Goal: Task Accomplishment & Management: Manage account settings

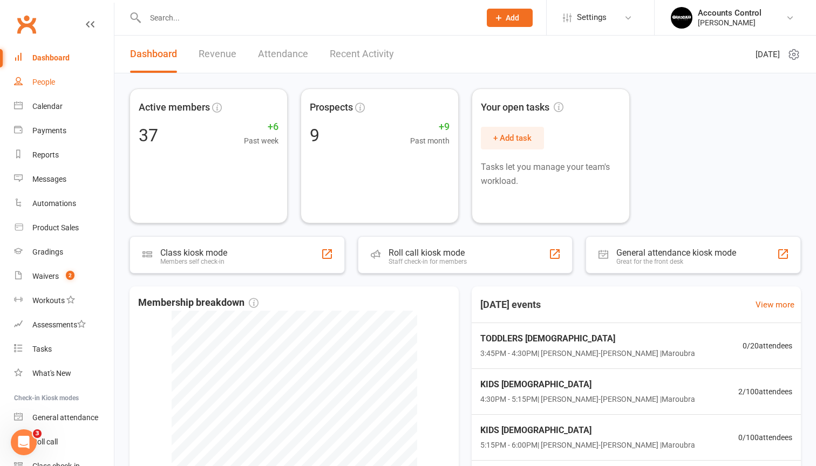
click at [70, 75] on link "People" at bounding box center [64, 82] width 100 height 24
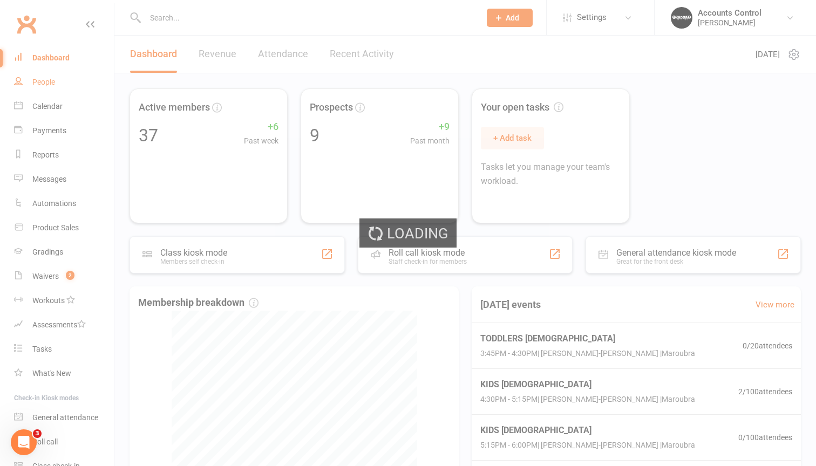
select select "50"
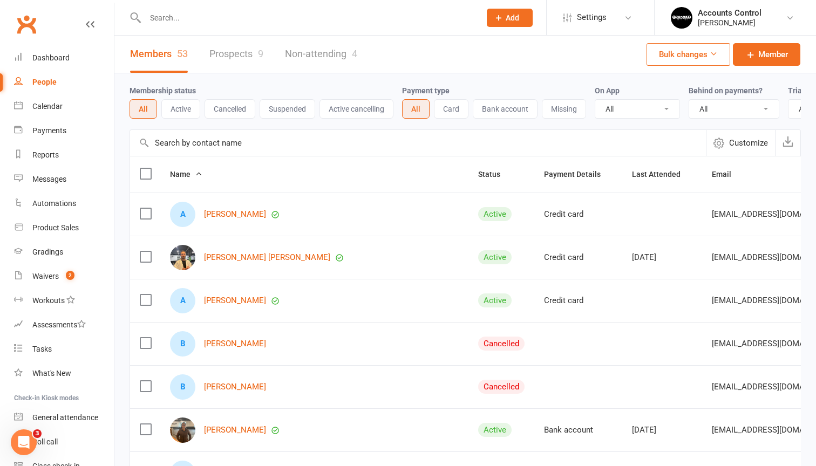
click at [280, 138] on input "text" at bounding box center [418, 143] width 576 height 26
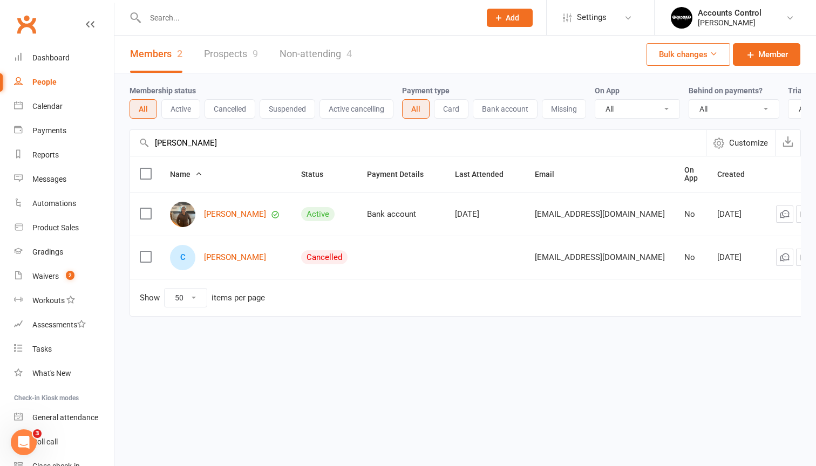
type input "Charles"
drag, startPoint x: 280, startPoint y: 138, endPoint x: 224, endPoint y: 213, distance: 93.3
click at [224, 213] on link "Charlee Mamea" at bounding box center [235, 214] width 62 height 9
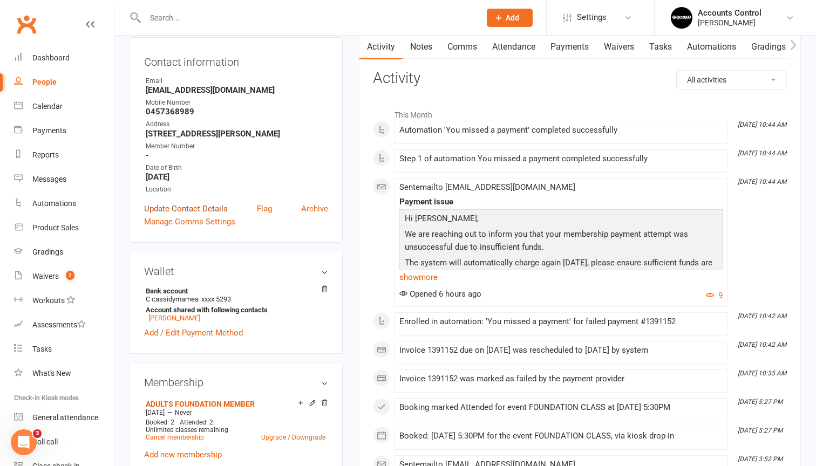
scroll to position [113, 0]
click at [179, 293] on strong "Bank account" at bounding box center [234, 291] width 177 height 8
click at [183, 333] on link "Add / Edit Payment Method" at bounding box center [193, 332] width 99 height 13
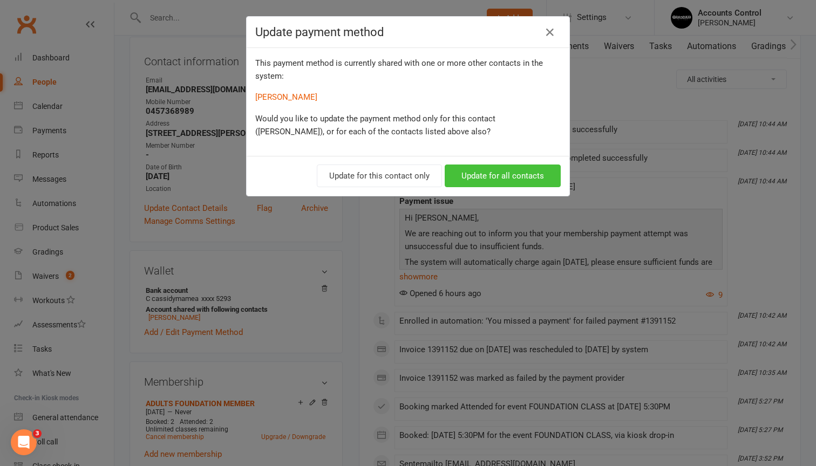
click at [491, 179] on button "Update for all contacts" at bounding box center [503, 176] width 116 height 23
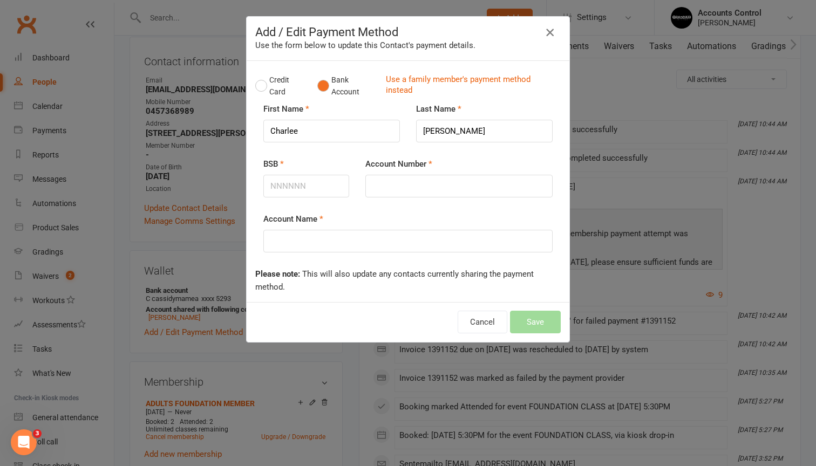
click at [552, 33] on icon "button" at bounding box center [550, 32] width 13 height 13
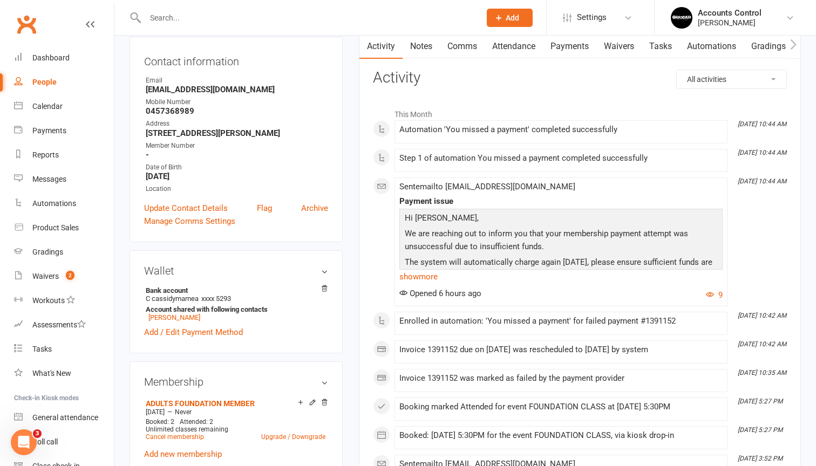
click at [590, 49] on link "Payments" at bounding box center [569, 46] width 53 height 25
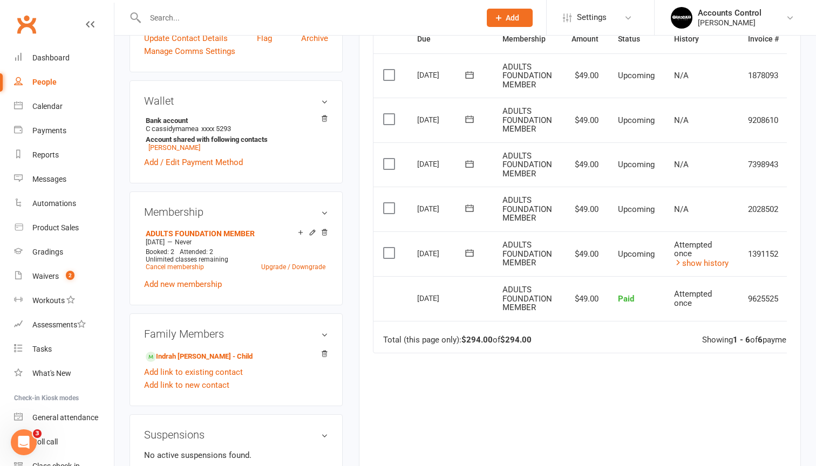
scroll to position [282, 0]
click at [699, 261] on link "show history" at bounding box center [701, 265] width 55 height 10
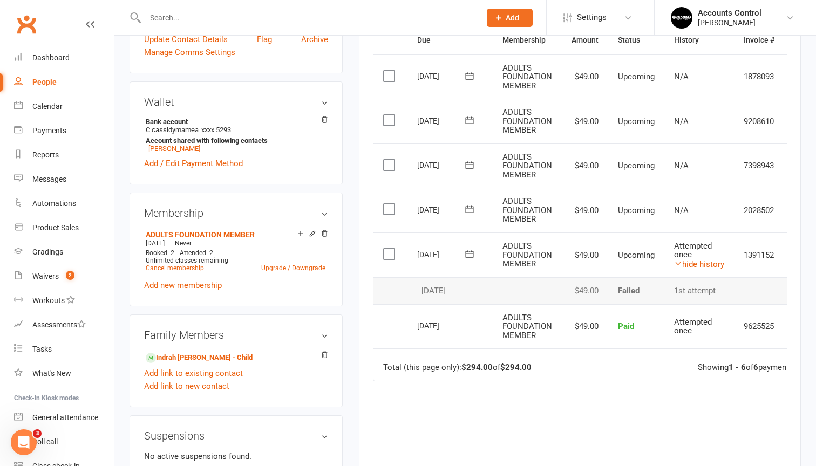
click at [326, 101] on h3 "Wallet" at bounding box center [236, 102] width 184 height 12
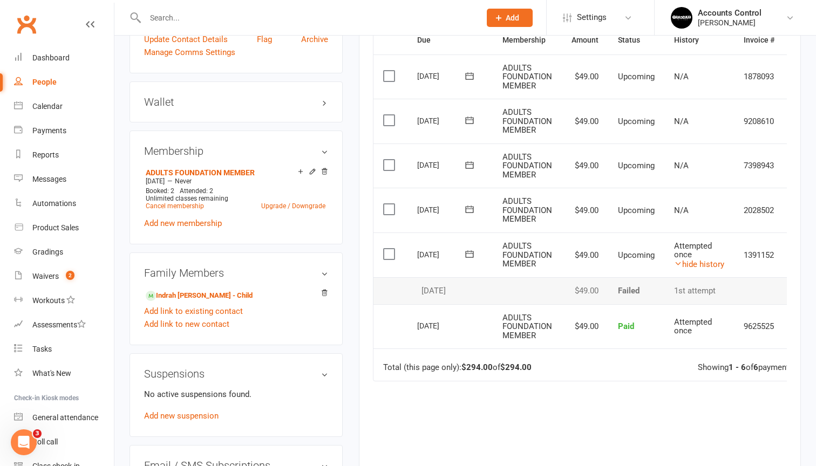
click at [319, 105] on h3 "Wallet" at bounding box center [236, 102] width 184 height 12
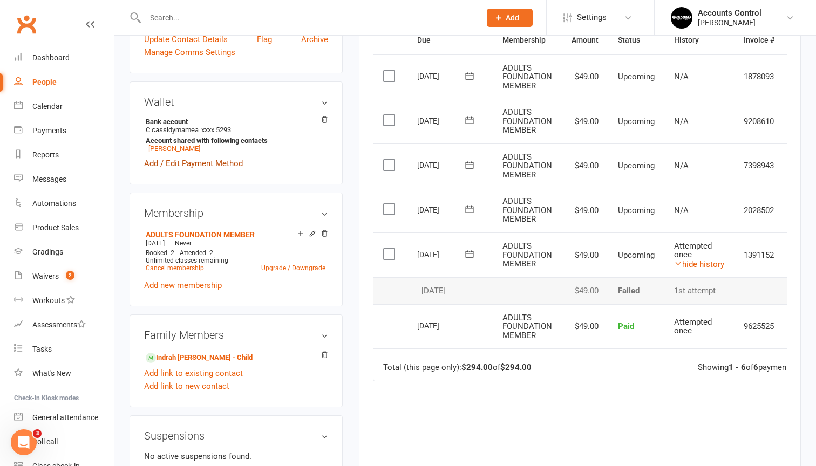
click at [193, 162] on link "Add / Edit Payment Method" at bounding box center [193, 163] width 99 height 13
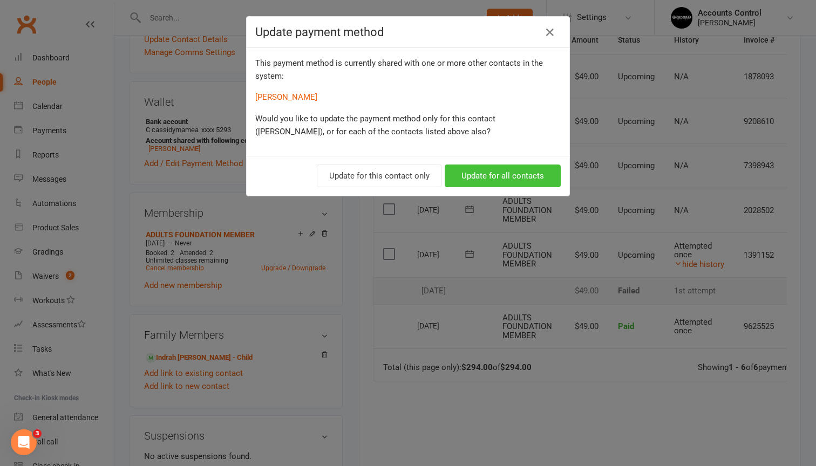
click at [520, 171] on button "Update for all contacts" at bounding box center [503, 176] width 116 height 23
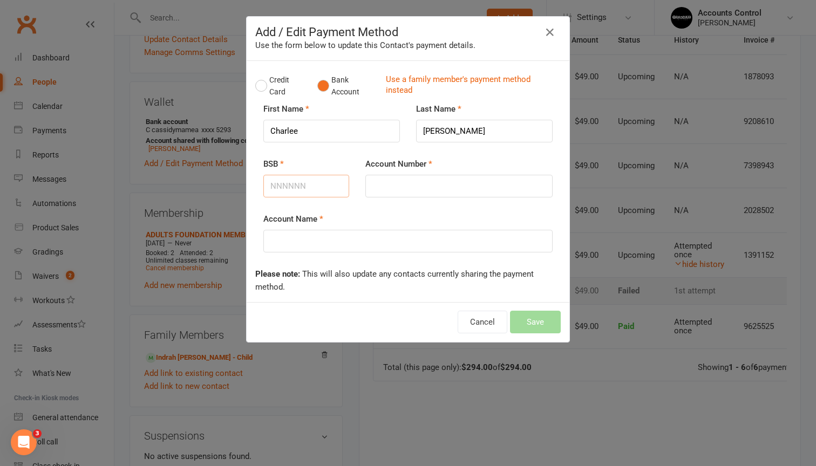
click at [303, 194] on input "BSB" at bounding box center [306, 186] width 86 height 23
click at [259, 87] on button "Credit Card" at bounding box center [280, 86] width 51 height 33
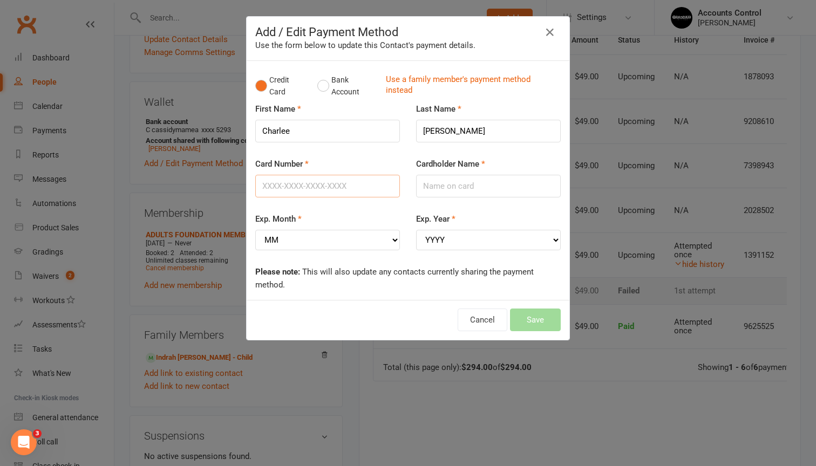
click at [303, 188] on input "Card Number" at bounding box center [327, 186] width 145 height 23
click at [294, 183] on input "Card Number" at bounding box center [327, 186] width 145 height 23
type input "0"
type input "4622630054746338"
click at [451, 192] on input "Cardholder Name" at bounding box center [488, 186] width 145 height 23
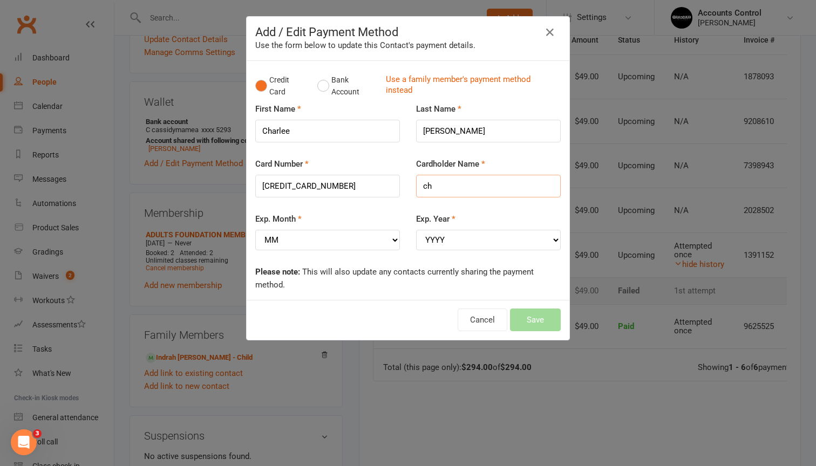
type input "c"
type input "C CASSIDYMAMEA"
select select "07"
select select "2030"
click at [552, 318] on button "Save" at bounding box center [535, 320] width 51 height 23
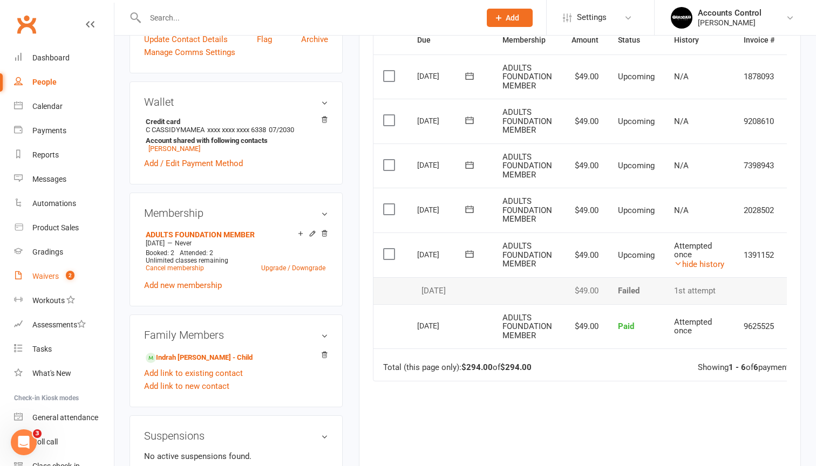
click at [57, 277] on div "Waivers" at bounding box center [45, 276] width 26 height 9
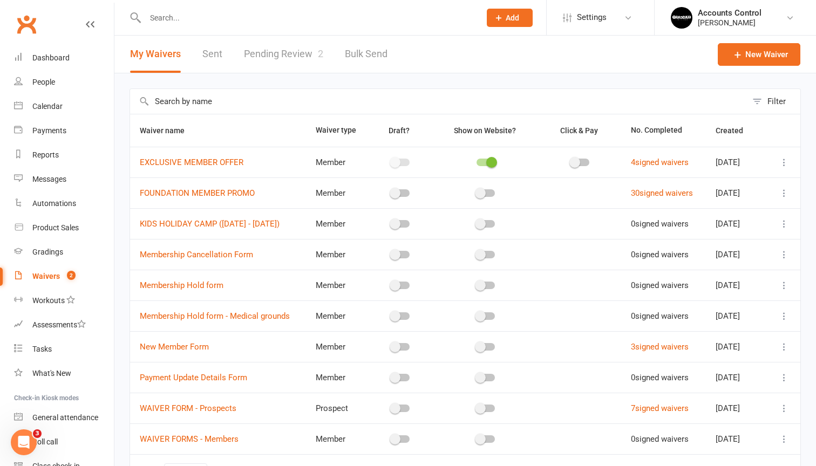
click at [288, 40] on link "Pending Review 2" at bounding box center [283, 54] width 79 height 37
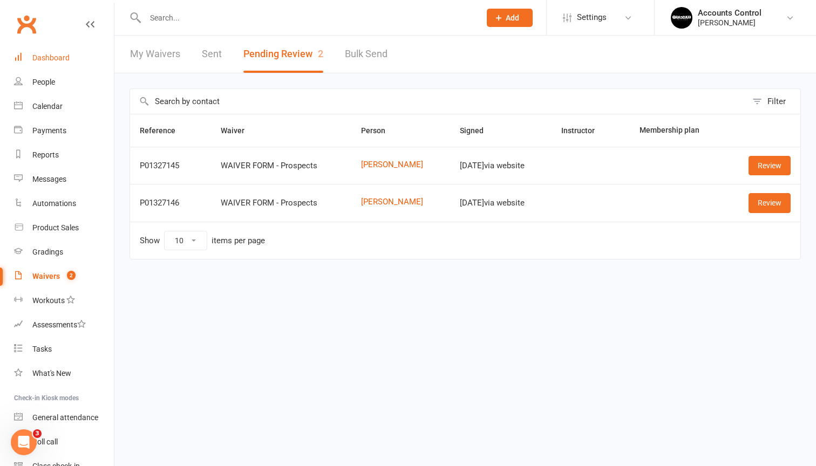
click at [47, 56] on div "Dashboard" at bounding box center [50, 57] width 37 height 9
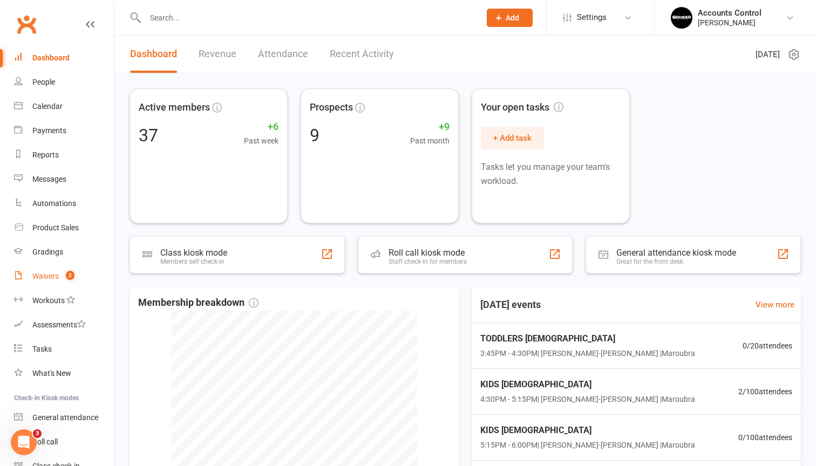
click at [46, 275] on div "Waivers" at bounding box center [45, 276] width 26 height 9
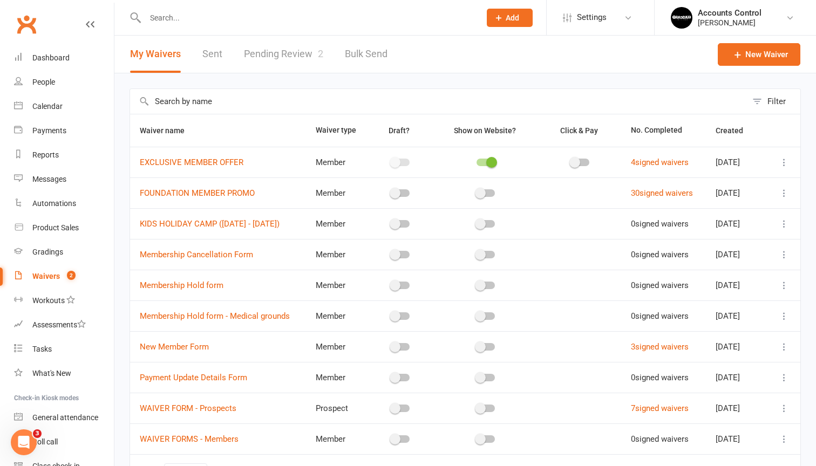
click at [280, 58] on link "Pending Review 2" at bounding box center [283, 54] width 79 height 37
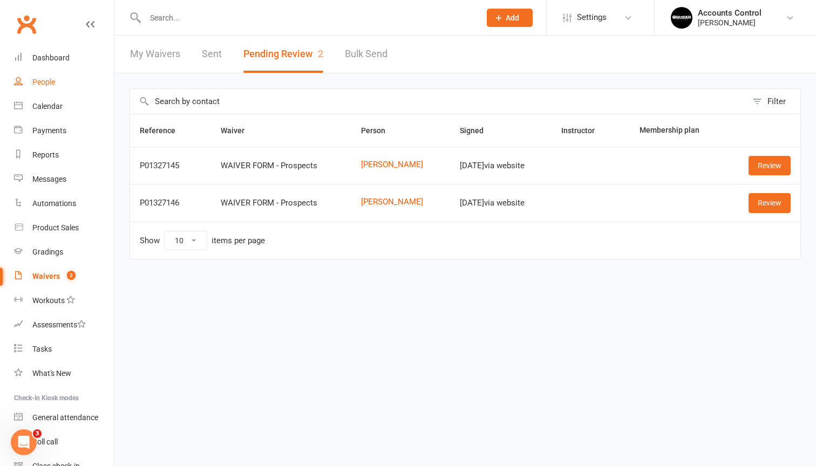
click at [44, 79] on div "People" at bounding box center [43, 82] width 23 height 9
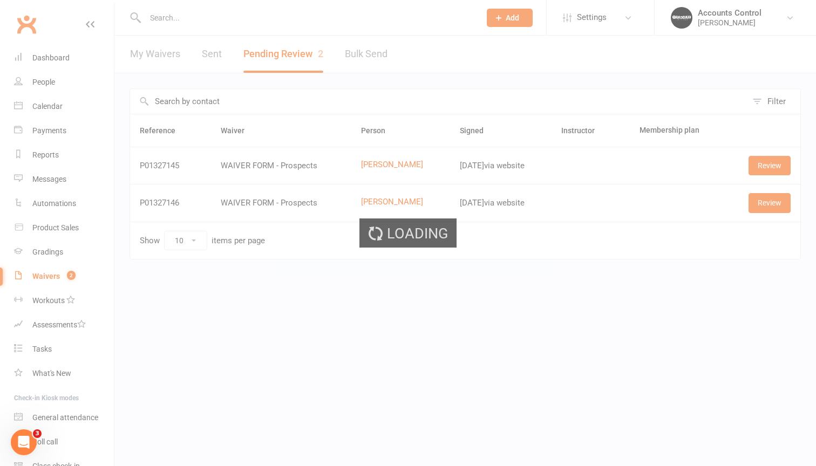
select select "50"
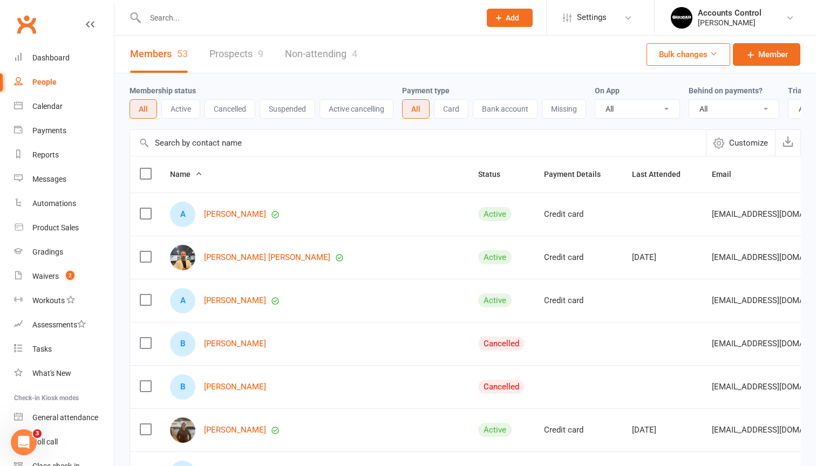
click at [175, 16] on input "text" at bounding box center [307, 17] width 331 height 15
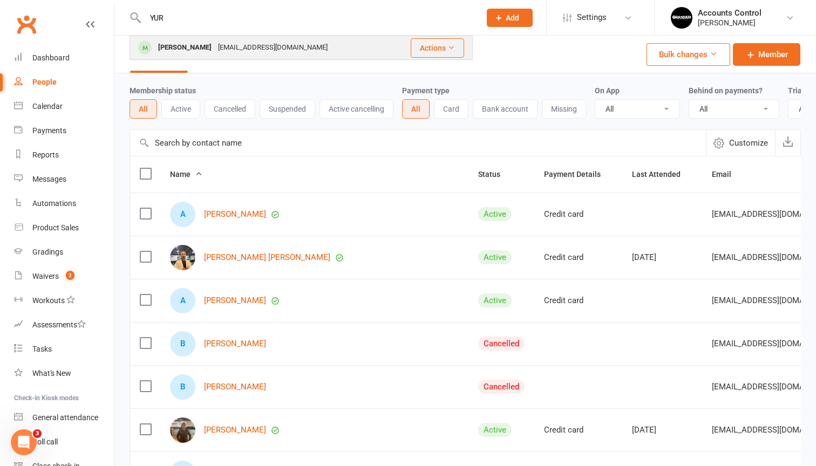
type input "YUR"
click at [172, 40] on div "Yuri Rodrigues" at bounding box center [185, 48] width 60 height 16
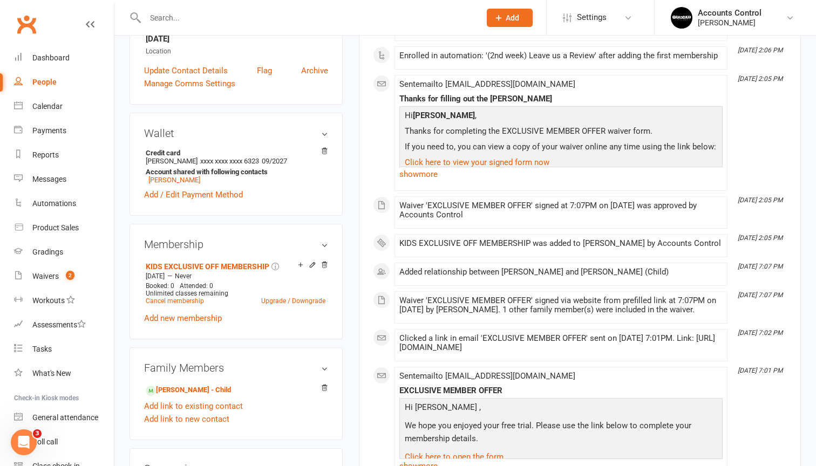
scroll to position [369, 0]
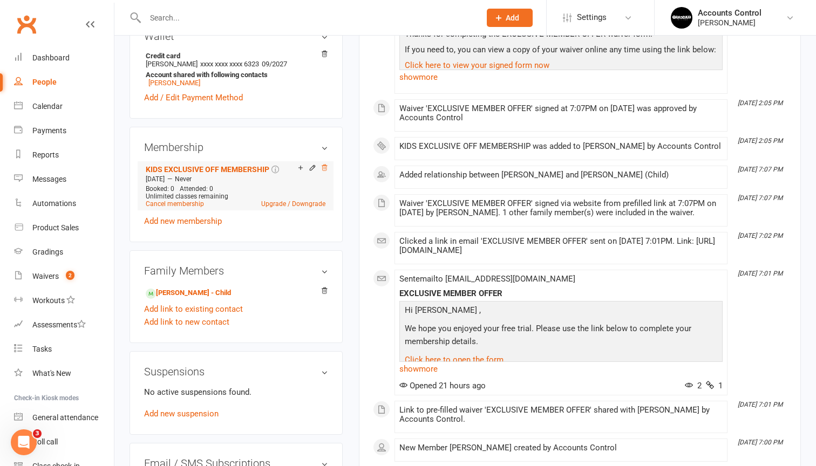
click at [324, 171] on icon at bounding box center [325, 168] width 8 height 8
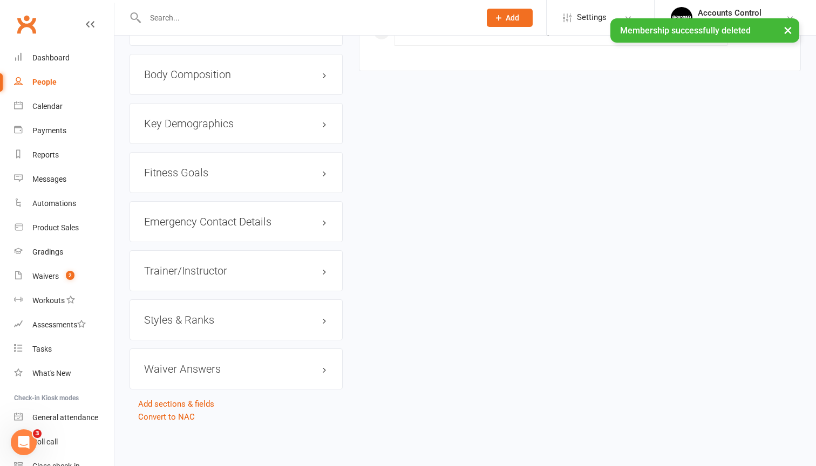
scroll to position [822, 0]
click at [178, 412] on link "Convert to NAC" at bounding box center [166, 417] width 57 height 10
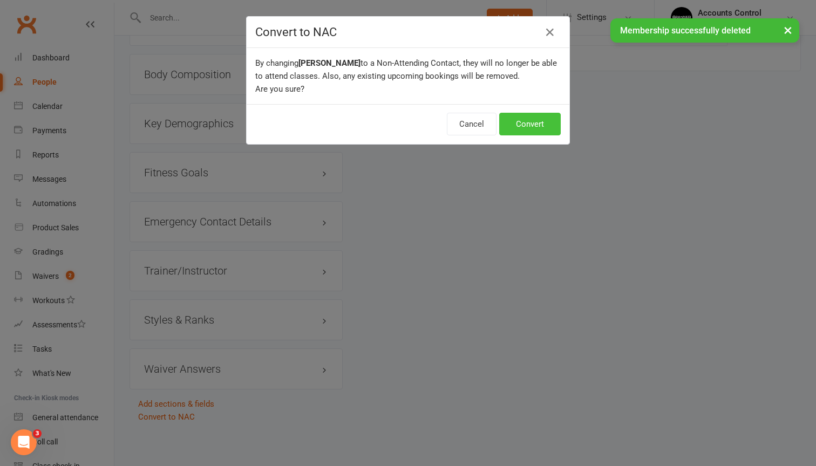
click at [544, 123] on button "Convert" at bounding box center [530, 124] width 62 height 23
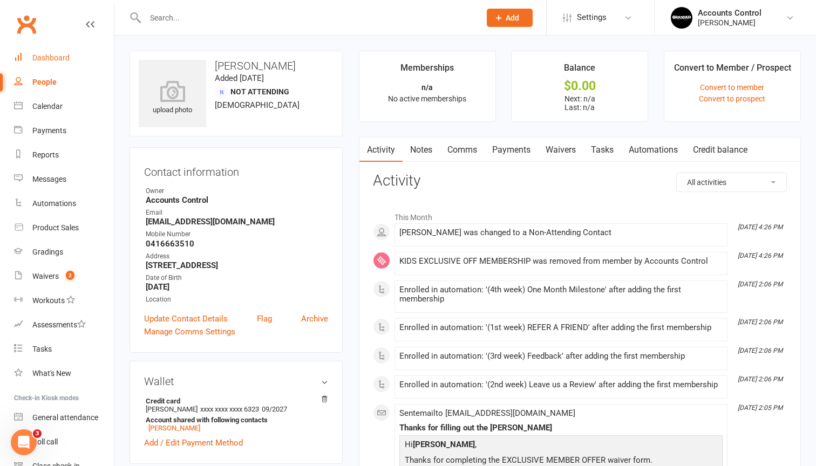
click at [50, 60] on div "Dashboard" at bounding box center [50, 57] width 37 height 9
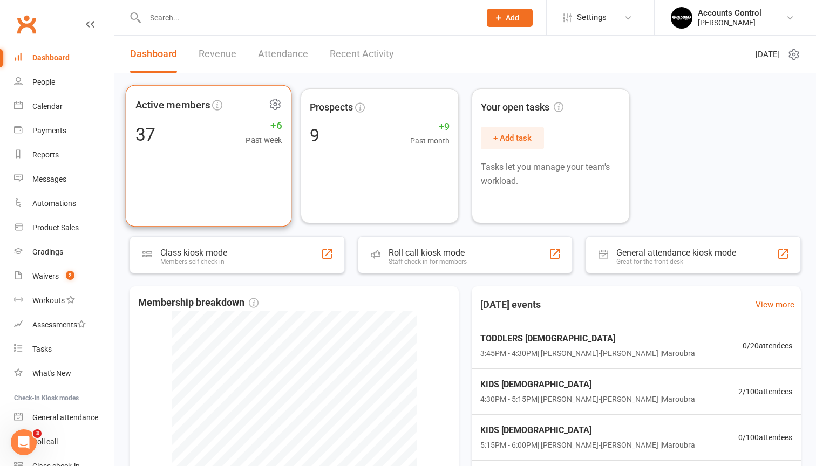
click at [273, 101] on icon at bounding box center [275, 104] width 10 height 10
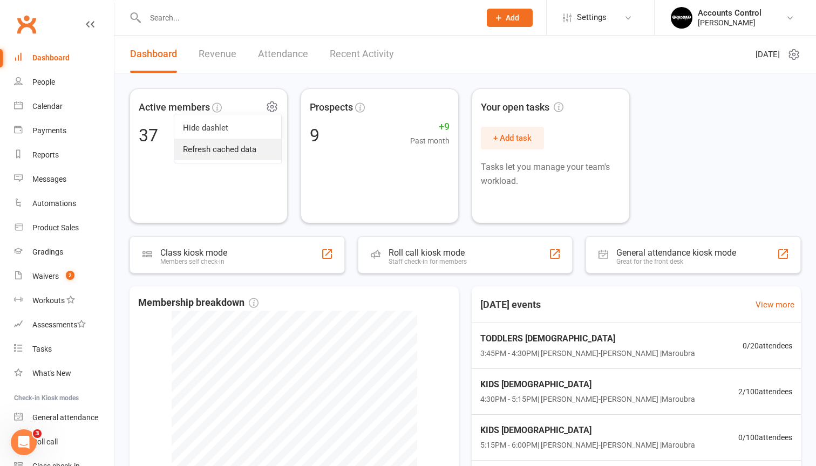
click at [211, 151] on link "Refresh cached data" at bounding box center [227, 150] width 107 height 22
click at [751, 23] on div "Braddah Jiu Jitsu Maroubra" at bounding box center [730, 23] width 64 height 10
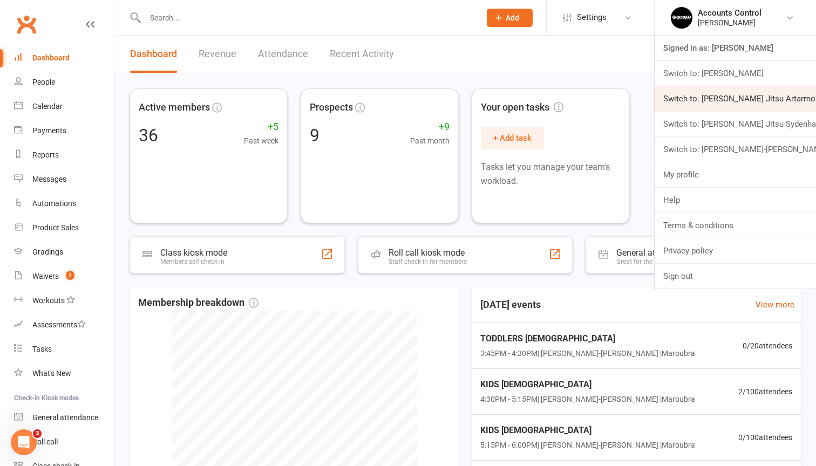
click at [750, 104] on link "Switch to: Braddah Jiu Jitsu Artarmon" at bounding box center [735, 98] width 161 height 25
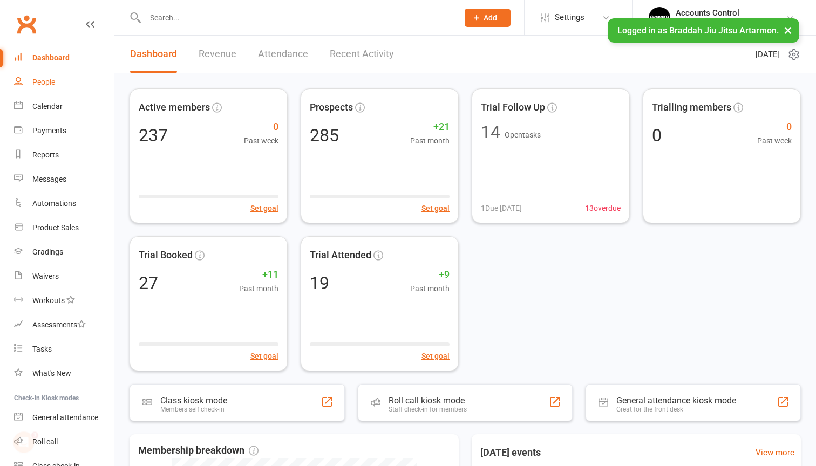
click at [56, 82] on link "People" at bounding box center [64, 82] width 100 height 24
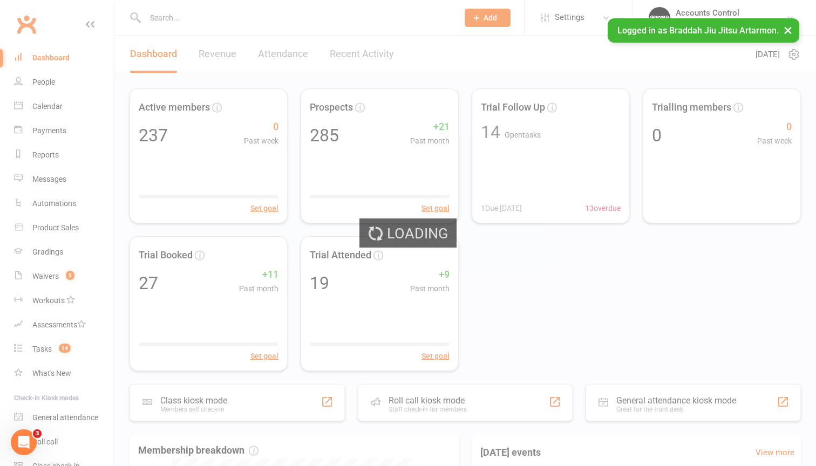
select select "100"
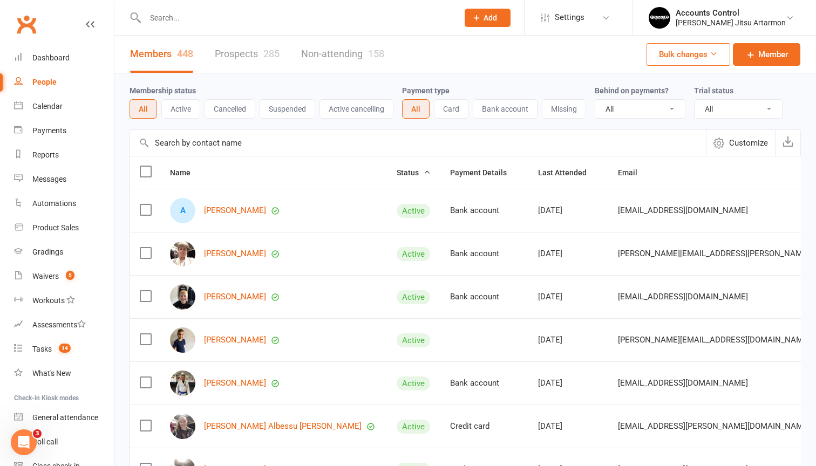
click at [278, 143] on input "text" at bounding box center [418, 143] width 576 height 26
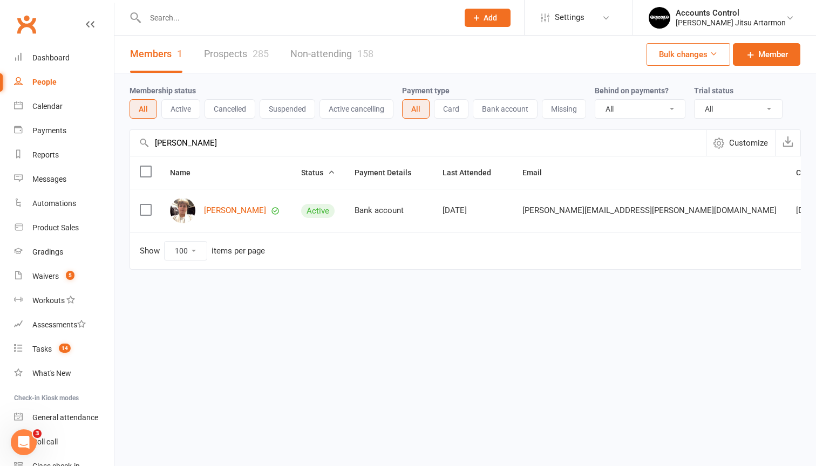
type input "Anna"
drag, startPoint x: 278, startPoint y: 143, endPoint x: 236, endPoint y: 213, distance: 81.4
click at [236, 213] on link "Benjamin Caruana" at bounding box center [235, 210] width 62 height 9
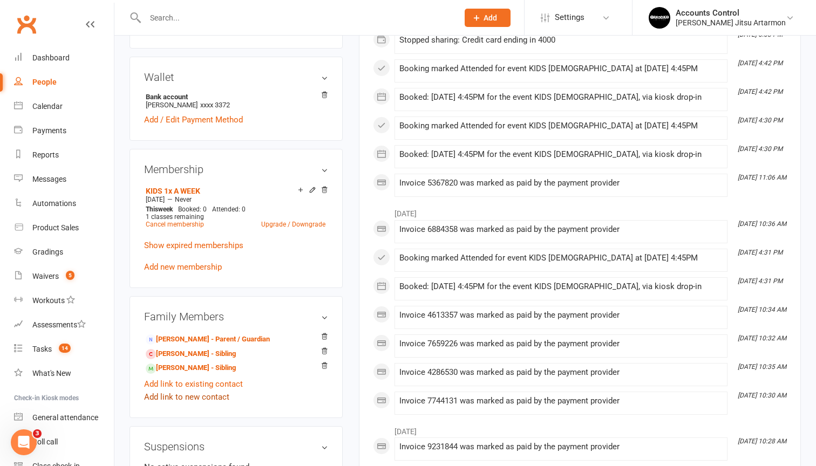
scroll to position [327, 0]
click at [323, 347] on icon at bounding box center [325, 351] width 8 height 8
click at [324, 361] on icon at bounding box center [325, 365] width 8 height 8
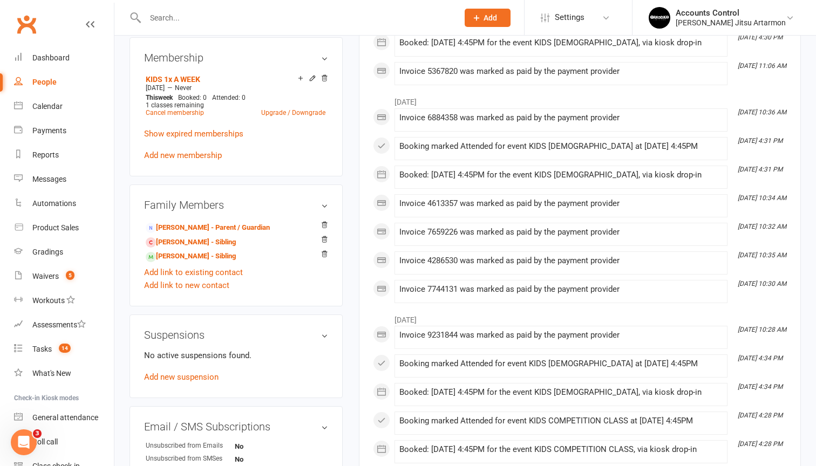
scroll to position [438, 0]
click at [328, 236] on icon at bounding box center [325, 240] width 8 height 8
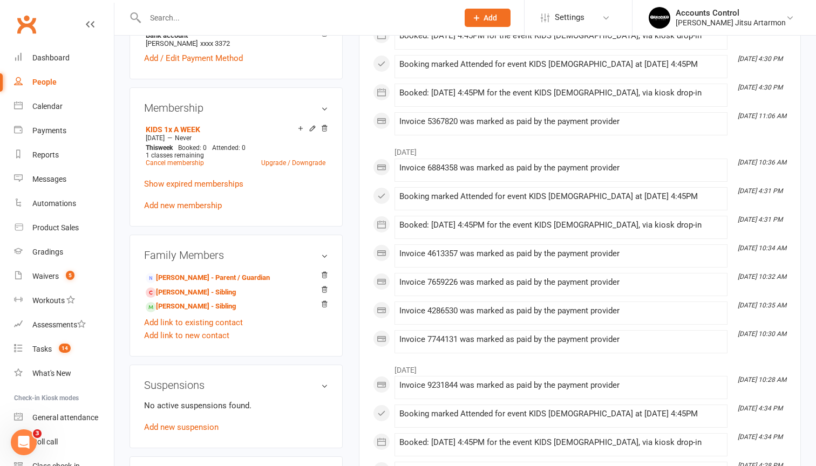
scroll to position [408, 0]
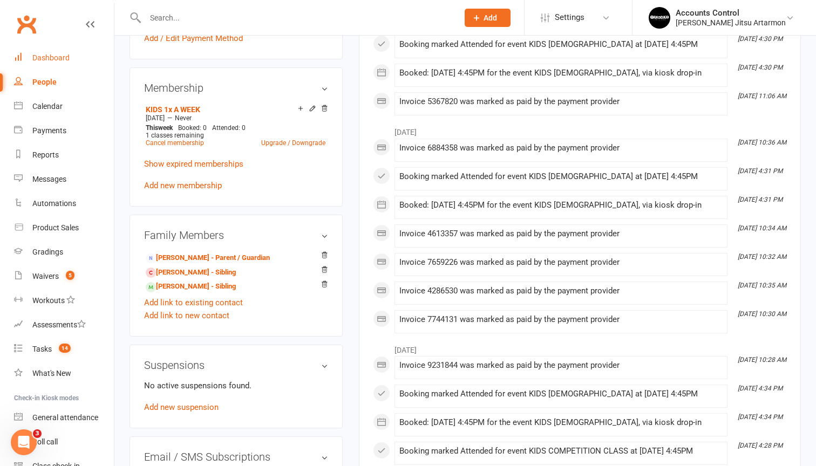
click at [63, 50] on link "Dashboard" at bounding box center [64, 58] width 100 height 24
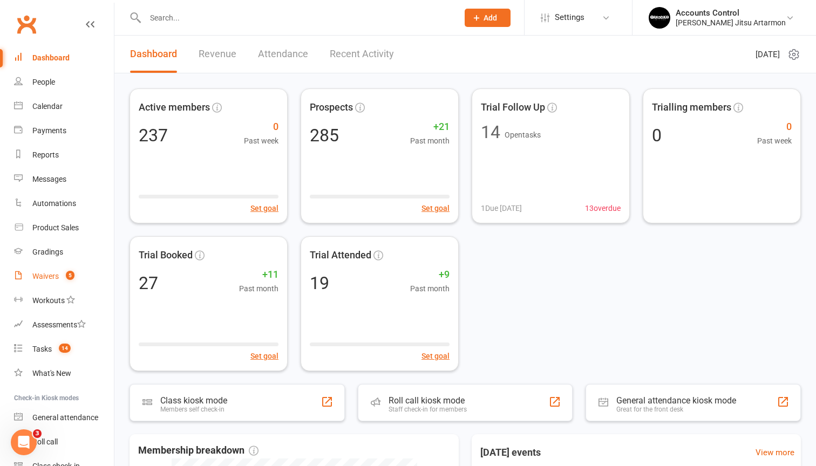
click at [40, 286] on link "Waivers 5" at bounding box center [64, 277] width 100 height 24
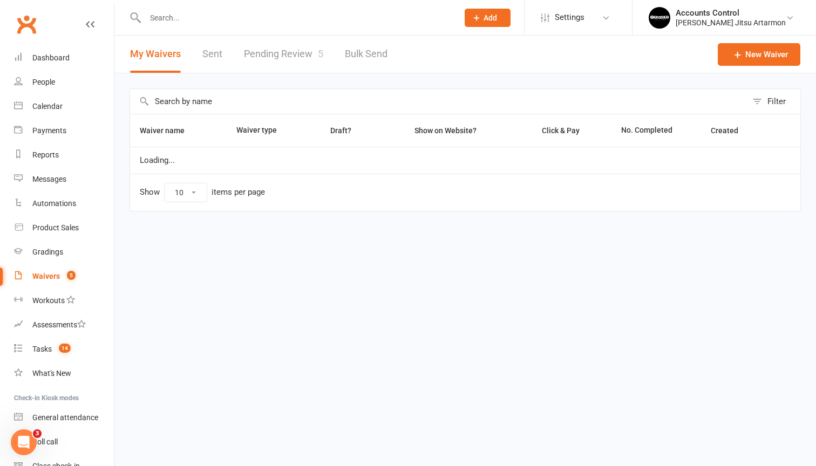
select select "50"
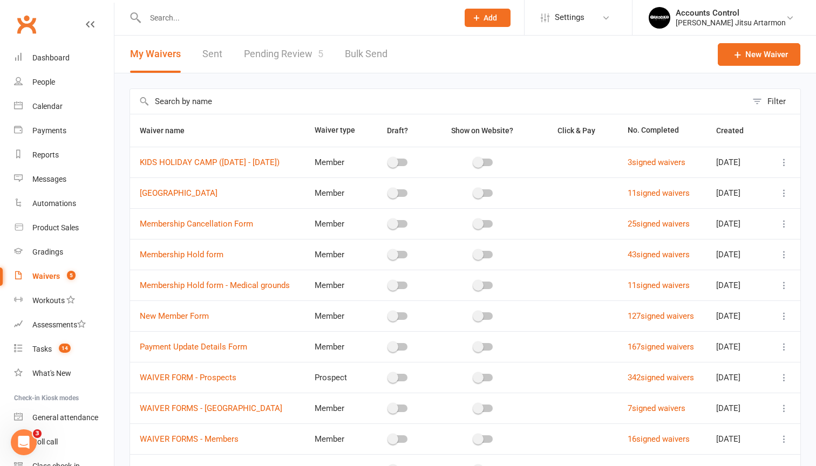
click at [304, 60] on link "Pending Review 5" at bounding box center [283, 54] width 79 height 37
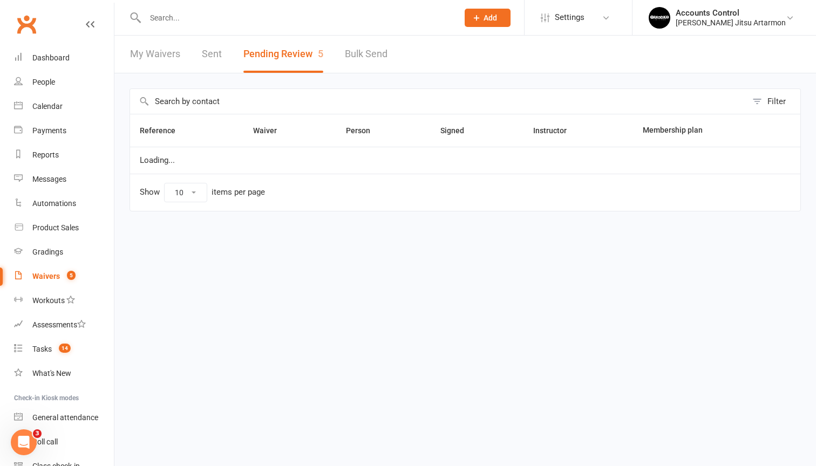
select select "50"
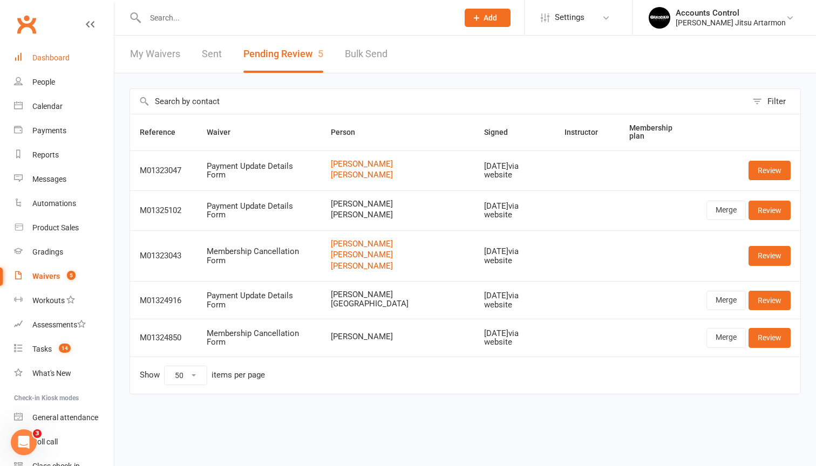
click at [42, 59] on div "Dashboard" at bounding box center [50, 57] width 37 height 9
